Goal: Transaction & Acquisition: Purchase product/service

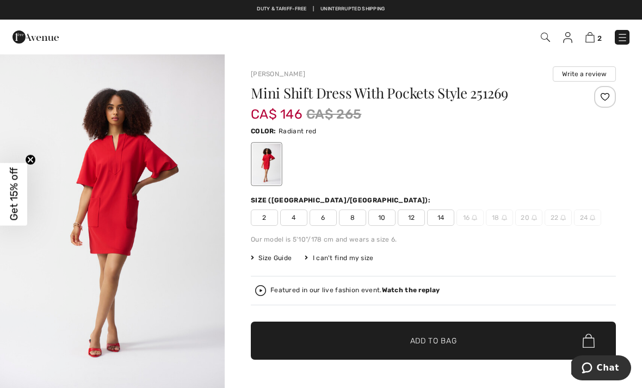
click at [547, 36] on img at bounding box center [544, 37] width 9 height 9
click at [542, 41] on img at bounding box center [544, 37] width 9 height 9
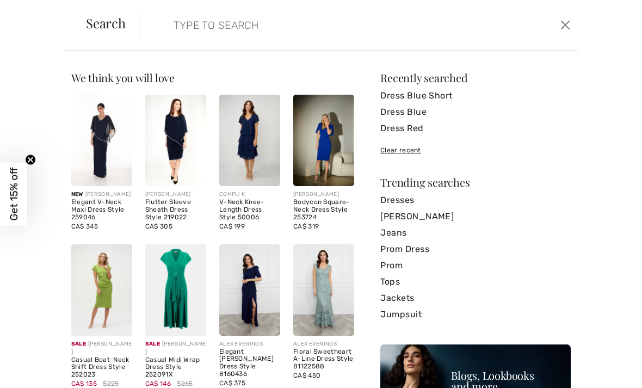
click at [167, 45] on div "Search Clear" at bounding box center [320, 25] width 513 height 51
click at [175, 26] on input "search" at bounding box center [312, 25] width 294 height 33
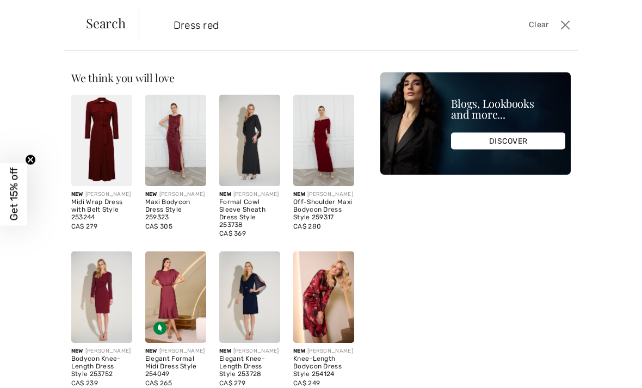
type input "Dress red"
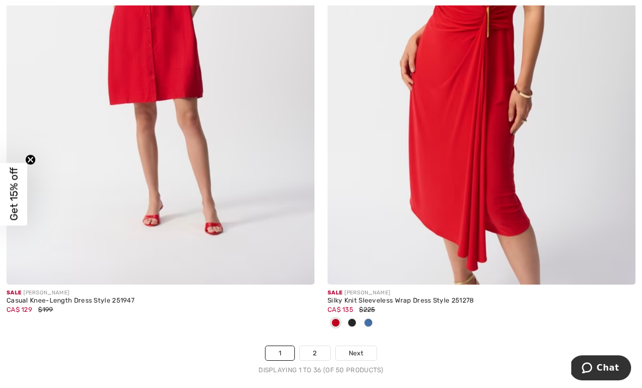
scroll to position [9444, 0]
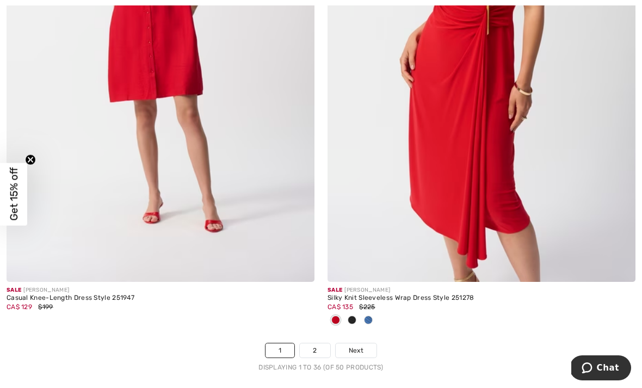
click at [318, 343] on link "2" at bounding box center [315, 350] width 30 height 14
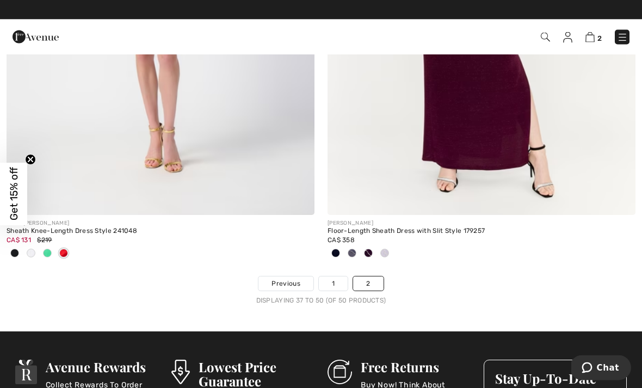
scroll to position [3669, 0]
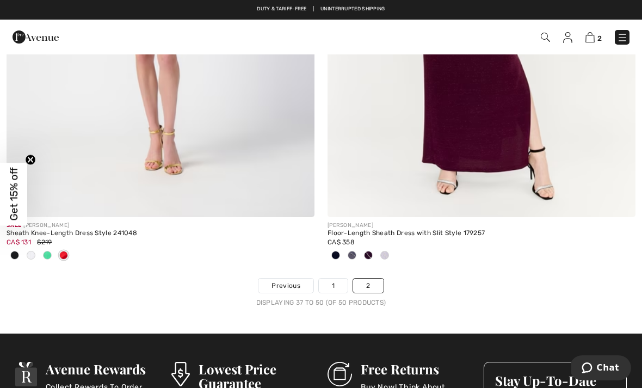
click at [339, 282] on link "1" at bounding box center [333, 285] width 29 height 14
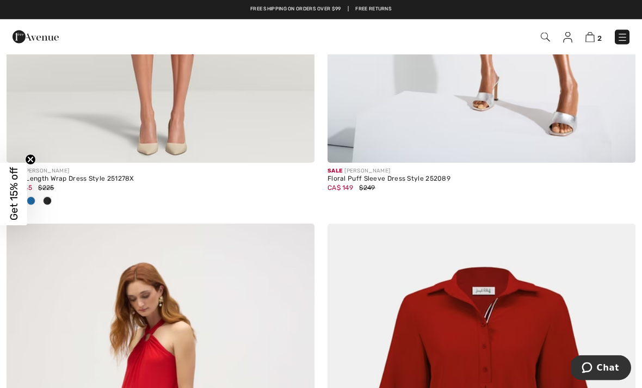
scroll to position [6948, 0]
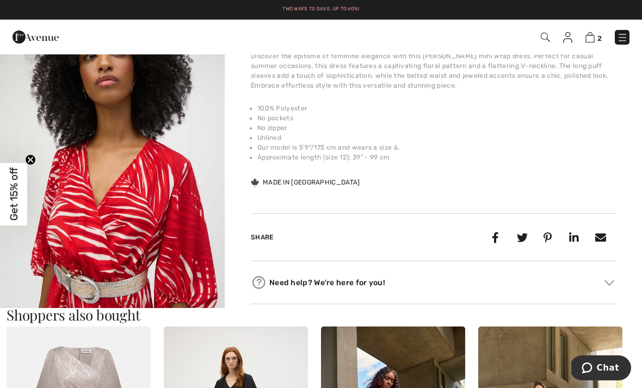
scroll to position [387, 0]
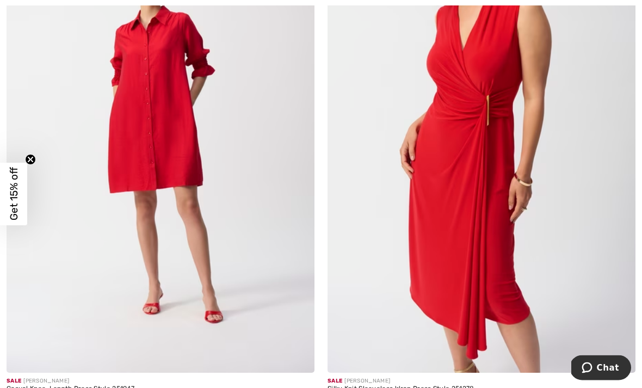
scroll to position [9356, 0]
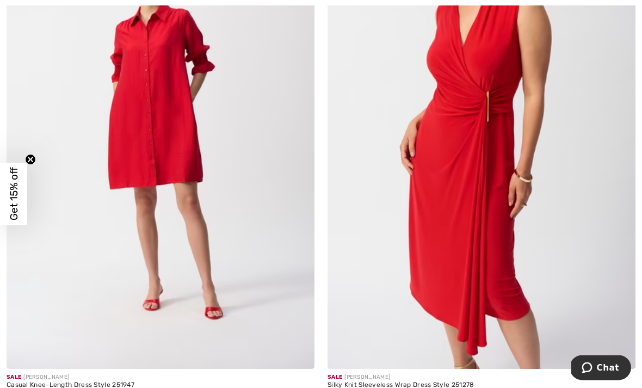
click at [175, 165] on img at bounding box center [161, 139] width 308 height 462
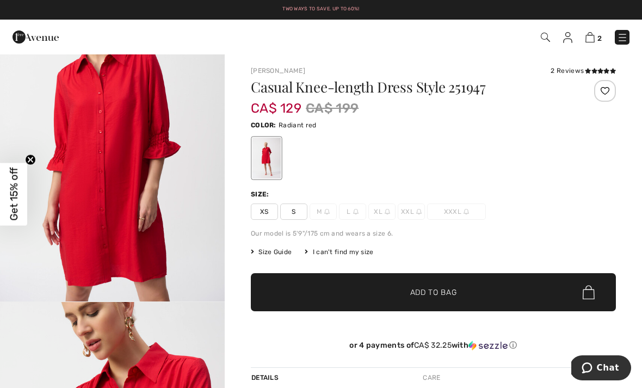
scroll to position [1164, 0]
click at [35, 155] on icon "Close teaser" at bounding box center [30, 159] width 11 height 11
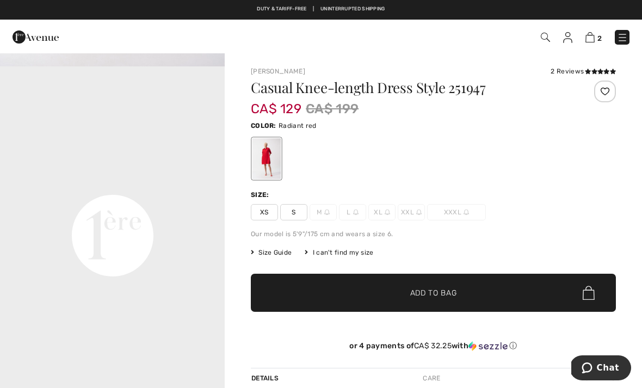
scroll to position [660, 0]
